Goal: Obtain resource: Download file/media

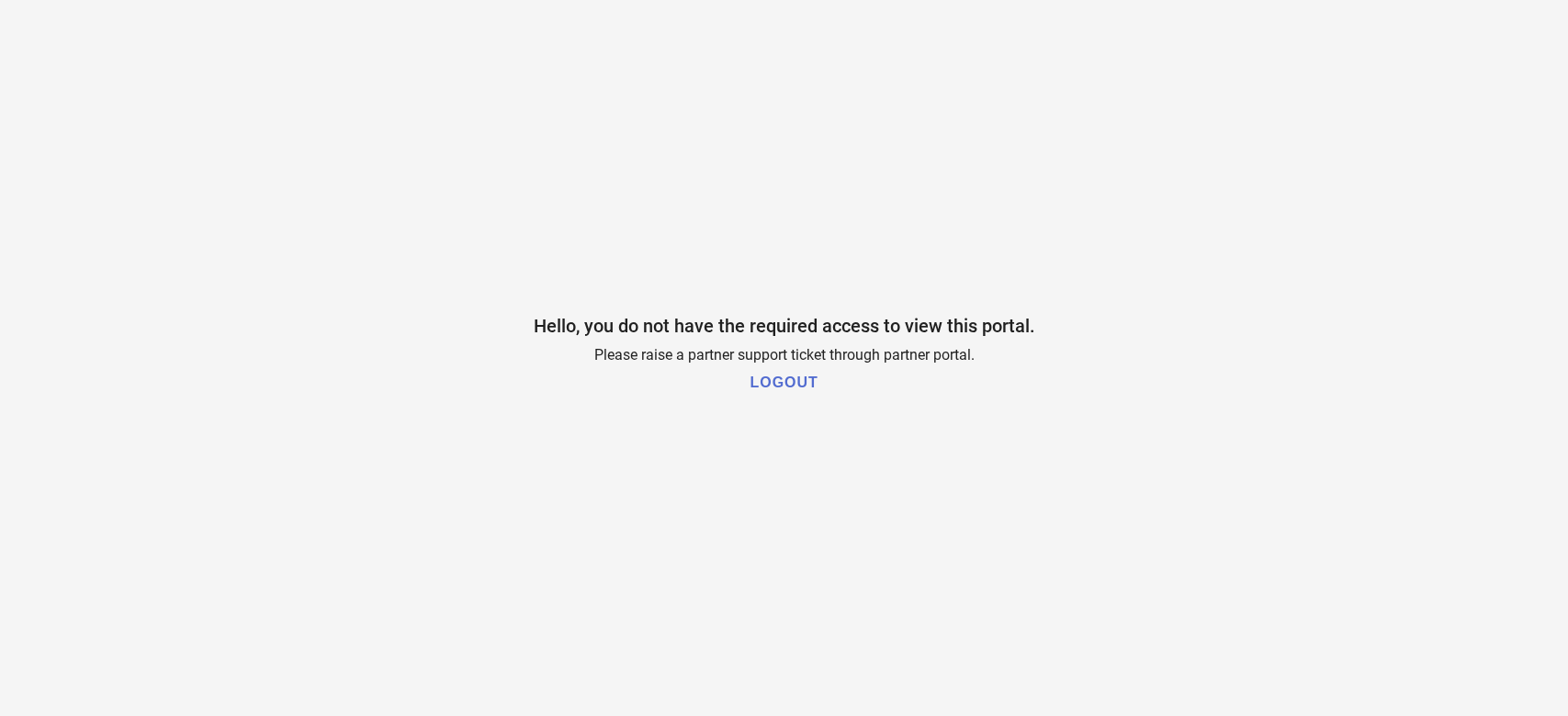
click at [786, 380] on h1 "LOGOUT" at bounding box center [784, 383] width 68 height 17
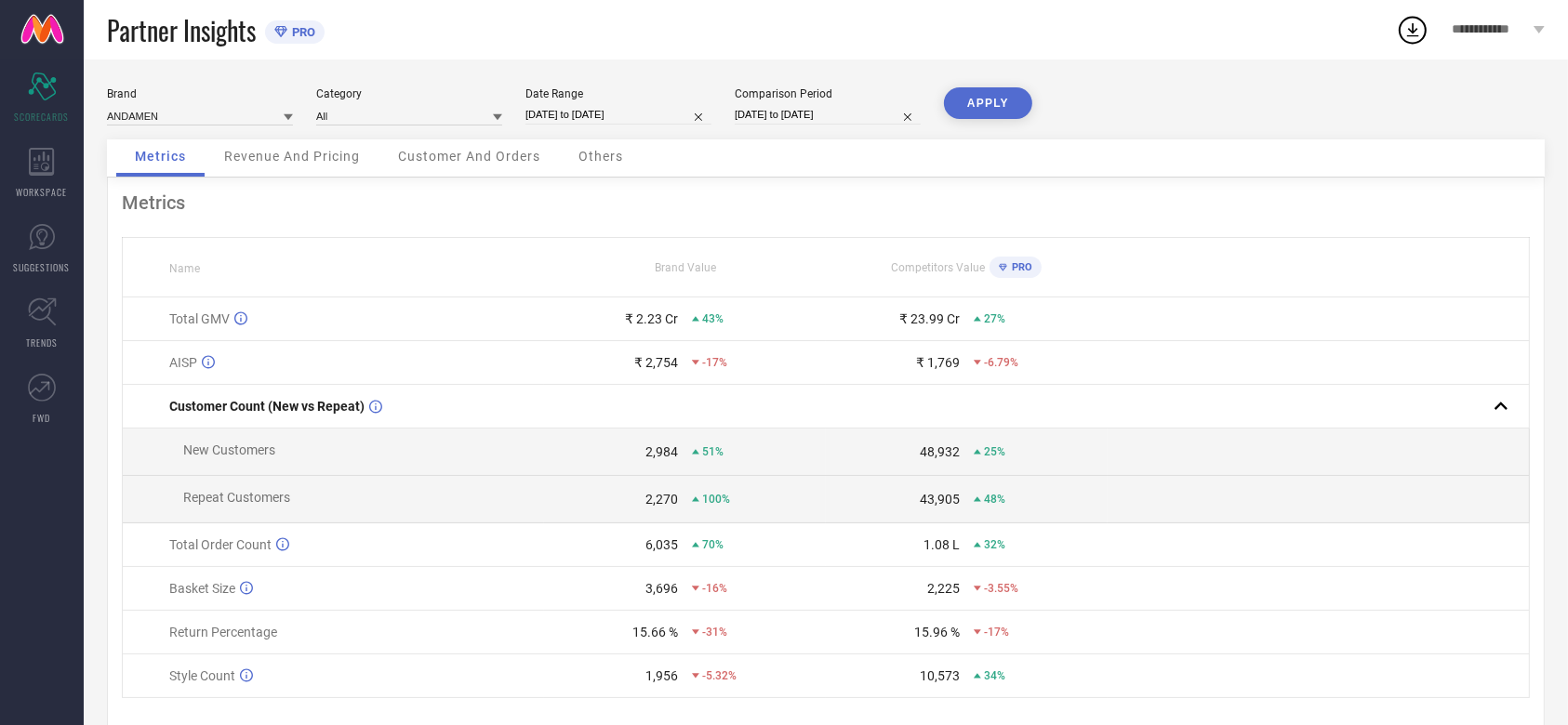
drag, startPoint x: 1019, startPoint y: 694, endPoint x: 1002, endPoint y: 735, distance: 44.4
drag, startPoint x: 1002, startPoint y: 735, endPoint x: 35, endPoint y: 168, distance: 1121.0
click at [35, 168] on icon at bounding box center [41, 162] width 26 height 28
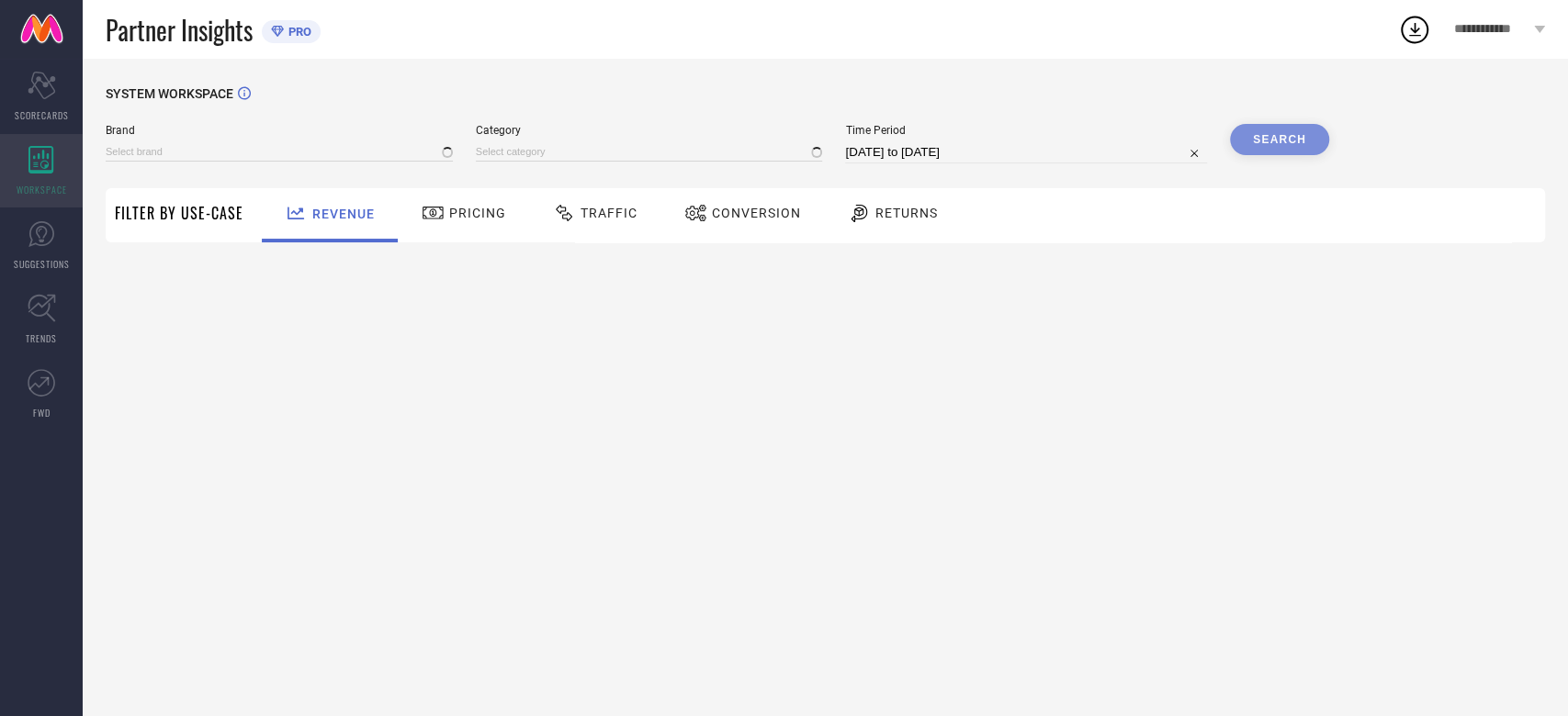
type input "ANDAMEN"
type input "All"
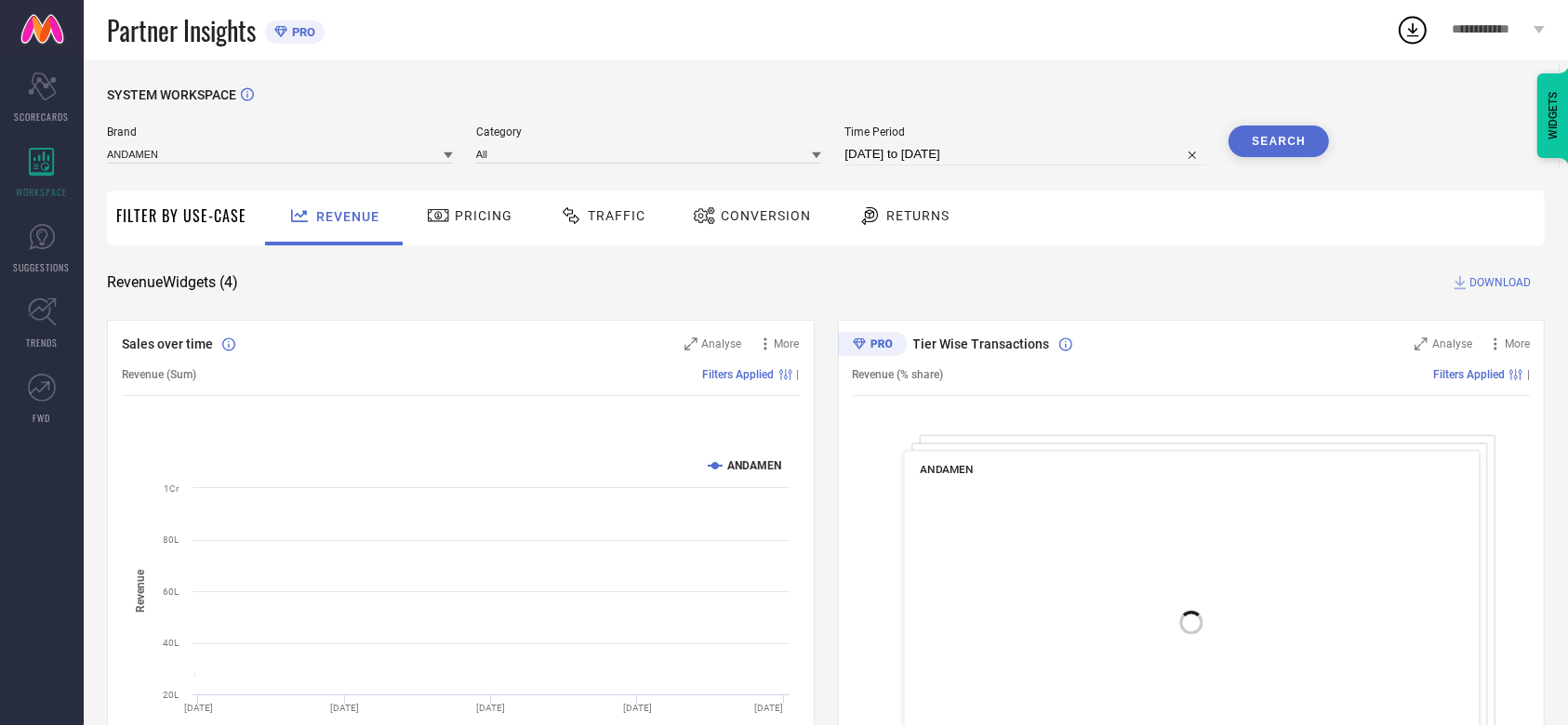
click at [781, 212] on span "Conversion" at bounding box center [766, 215] width 90 height 15
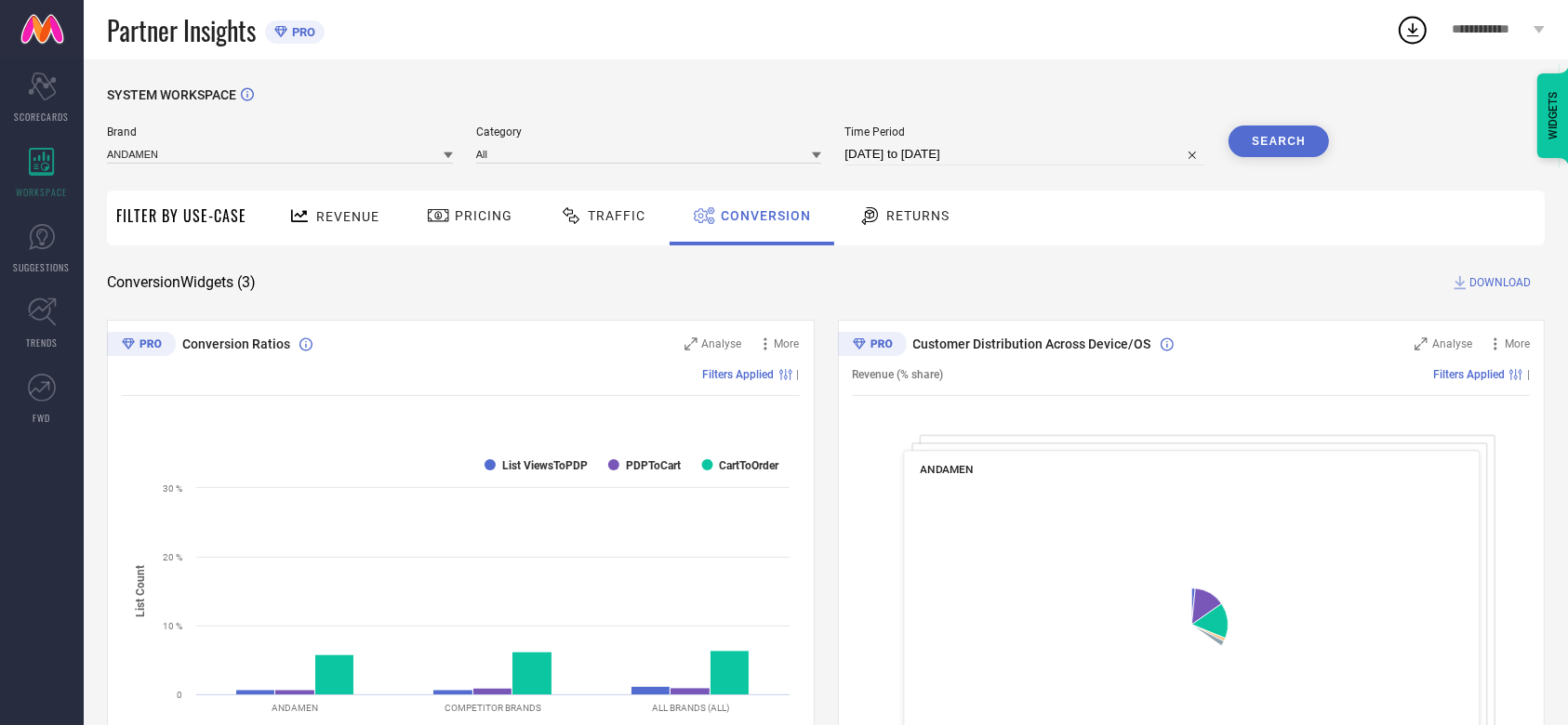
click at [902, 147] on input "27-08-2025 to 26-09-2025" at bounding box center [1025, 154] width 361 height 23
select select "7"
select select "2025"
select select "8"
select select "2025"
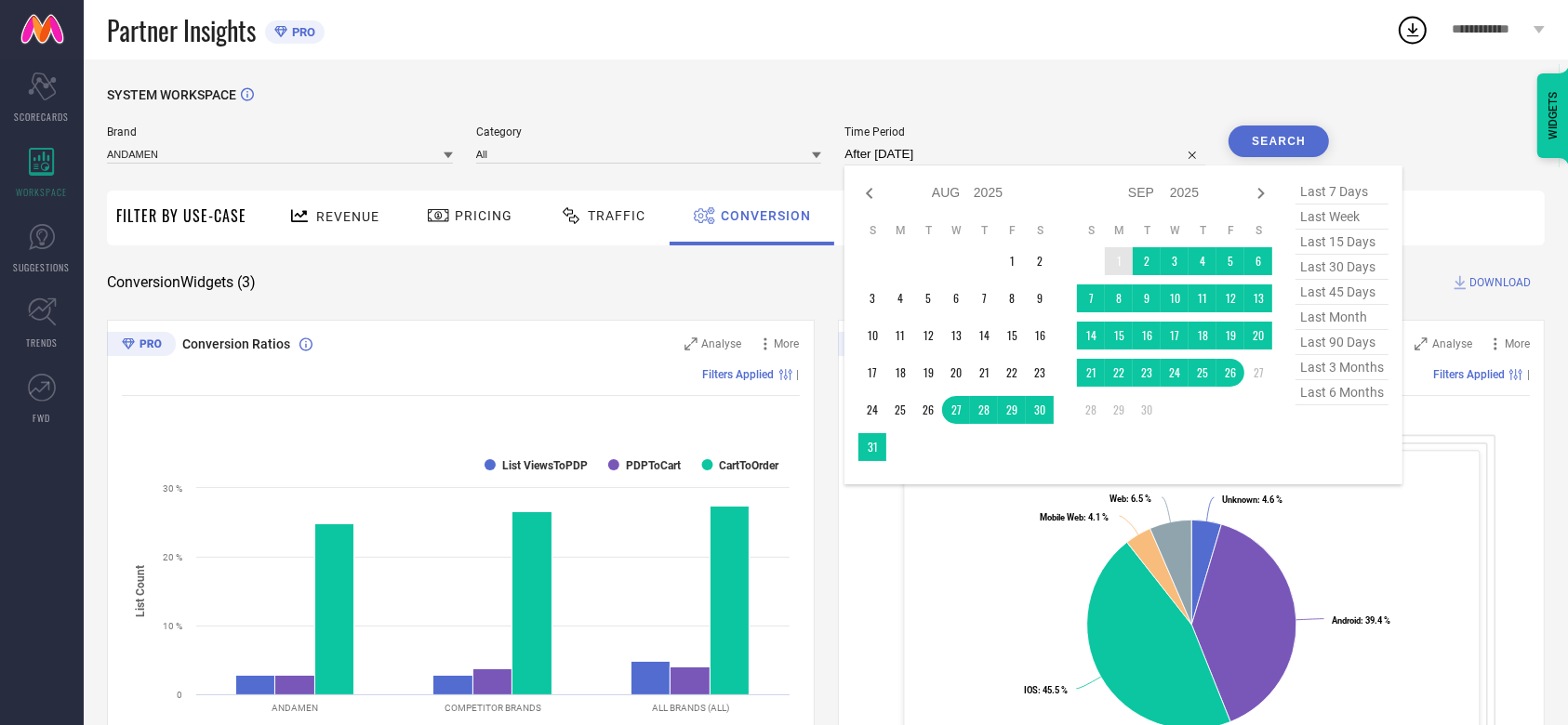
click at [1113, 256] on td "1" at bounding box center [1119, 261] width 28 height 28
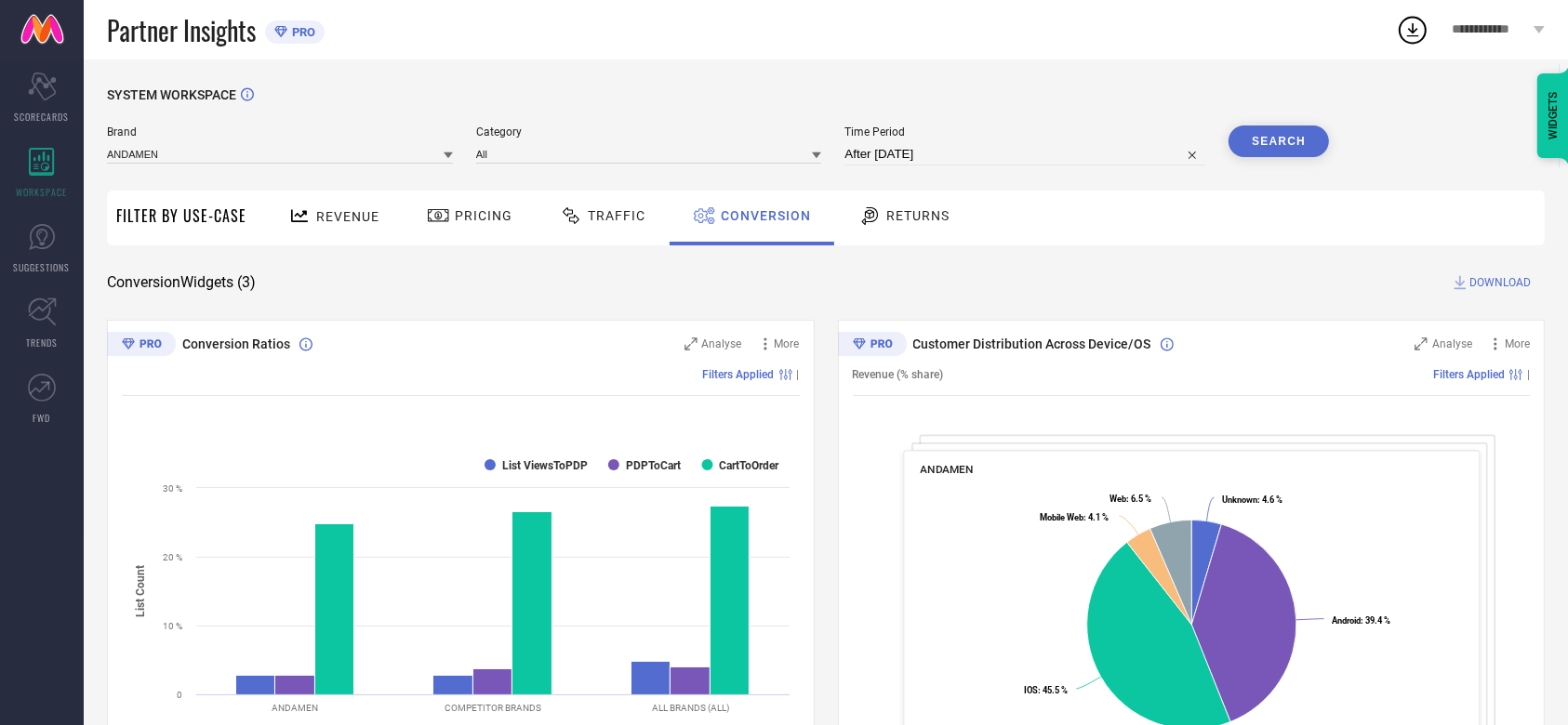
type input "01-09-2025 to 26-09-2025"
click at [1026, 155] on input "01-09-2025 to 26-09-2025" at bounding box center [1025, 154] width 361 height 23
select select "8"
select select "2025"
select select "9"
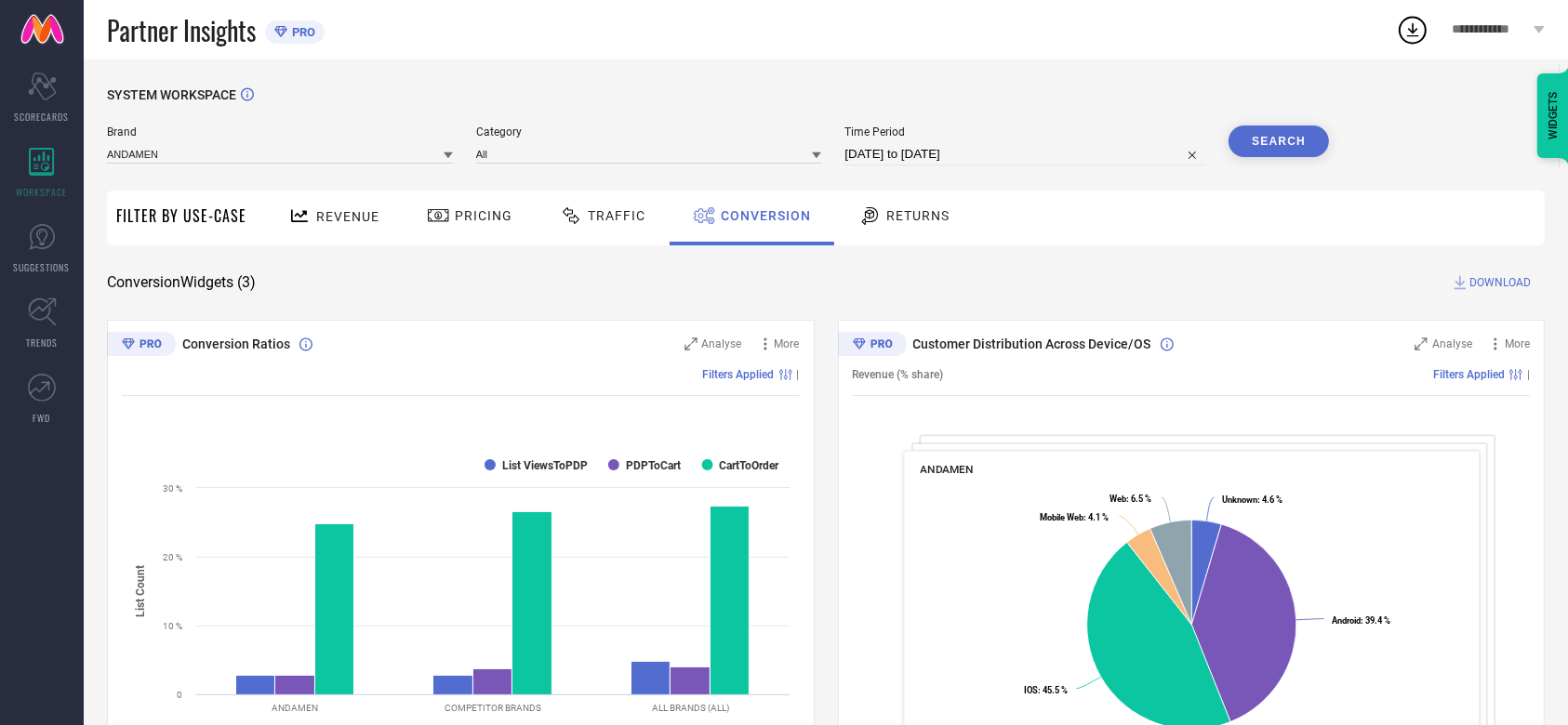
select select "2025"
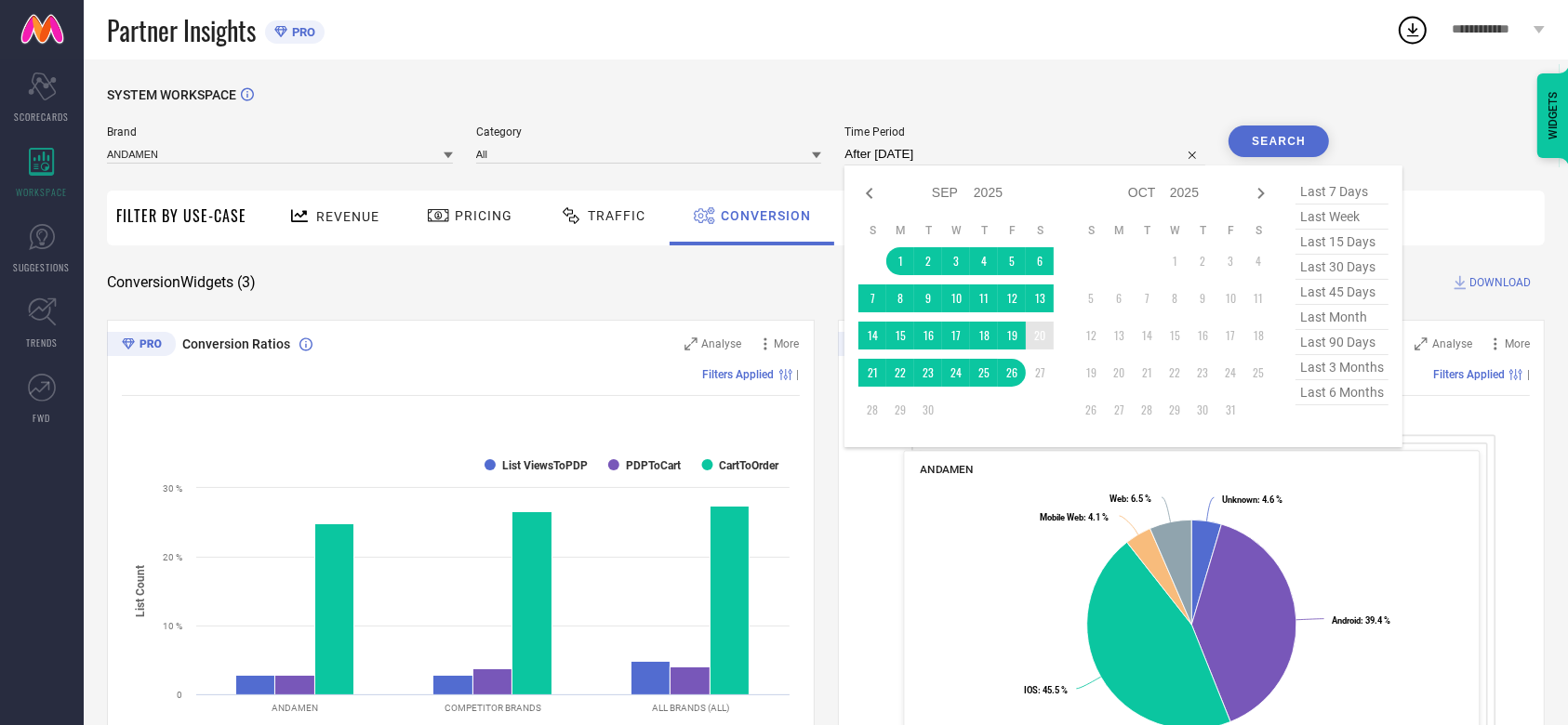
click at [1030, 335] on td "20" at bounding box center [1040, 335] width 28 height 28
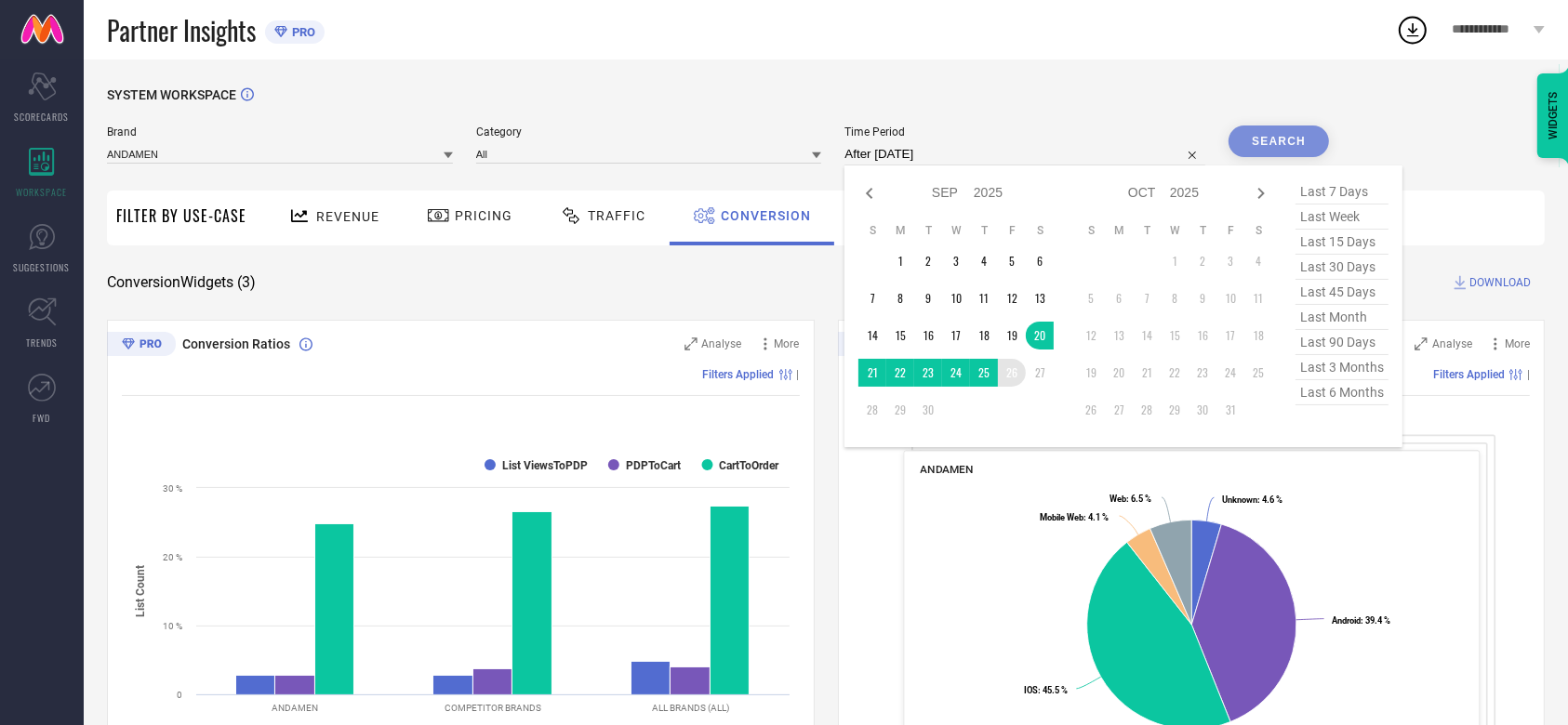
type input "20-09-2025 to 26-09-2025"
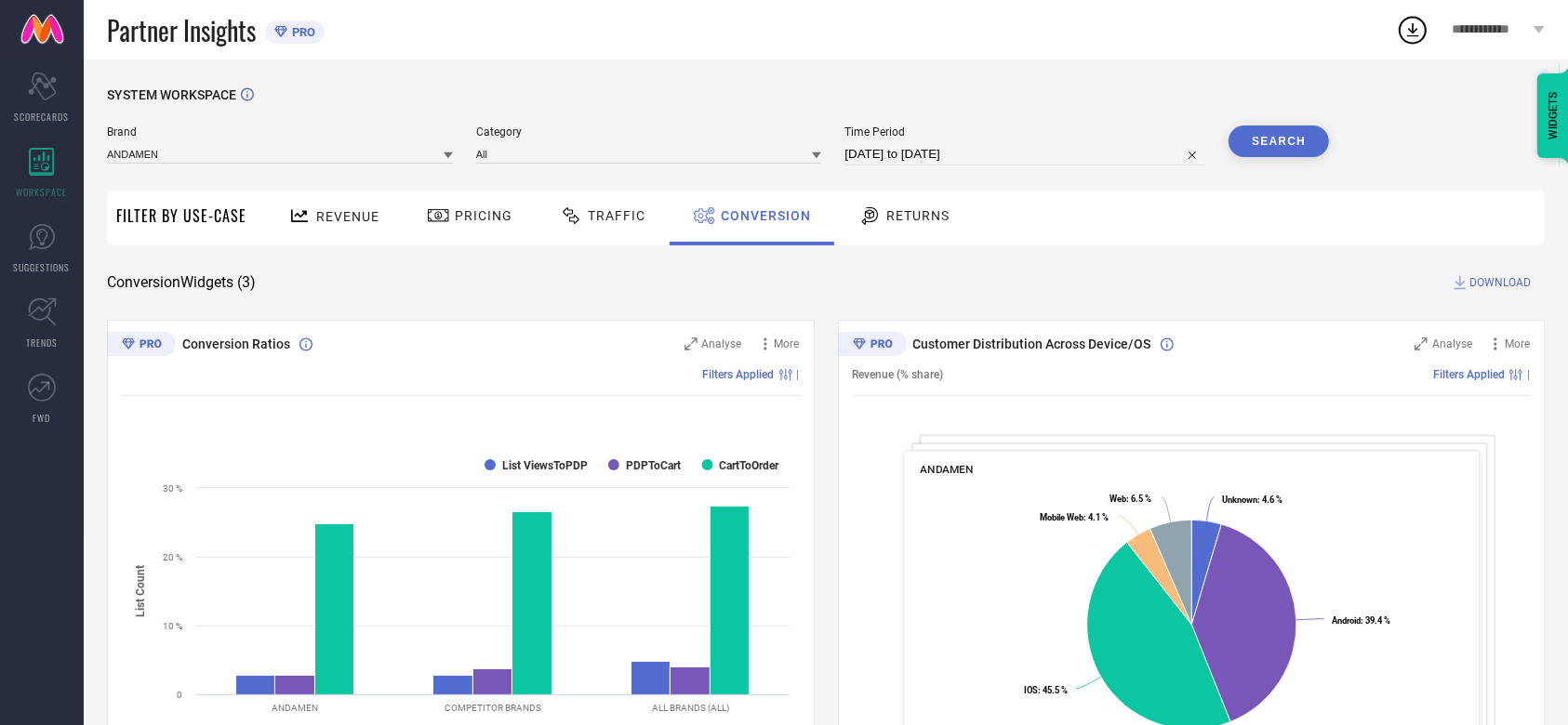
click at [1314, 142] on button "Search" at bounding box center [1279, 141] width 101 height 32
click at [1469, 279] on span "DOWNLOAD" at bounding box center [1500, 282] width 61 height 19
